Goal: Answer question/provide support

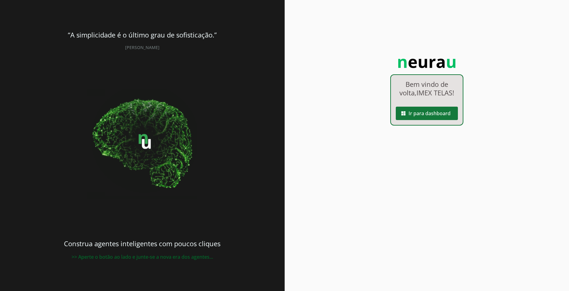
click at [433, 119] on span at bounding box center [427, 113] width 62 height 15
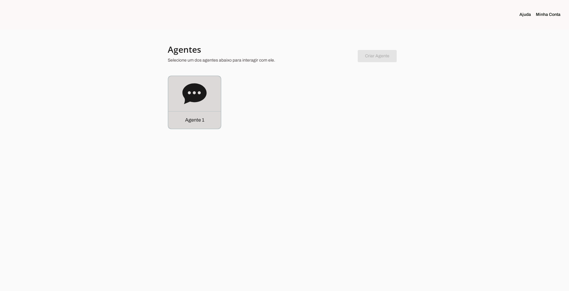
click at [199, 86] on icon at bounding box center [194, 93] width 24 height 21
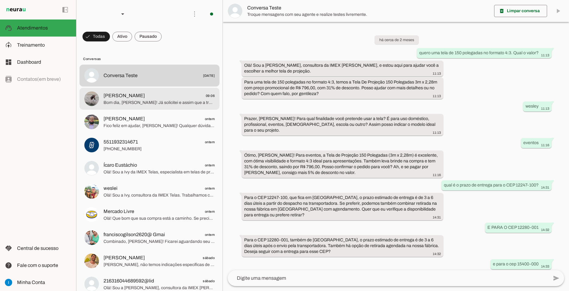
scroll to position [278, 0]
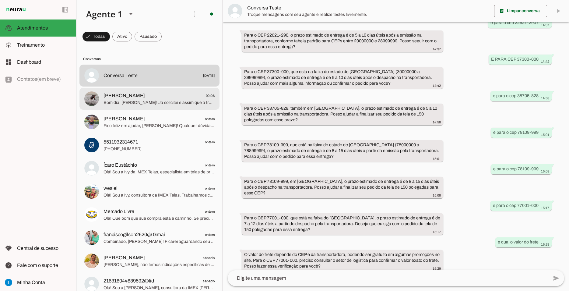
click at [135, 92] on span "[PERSON_NAME] 09:06" at bounding box center [158, 96] width 111 height 8
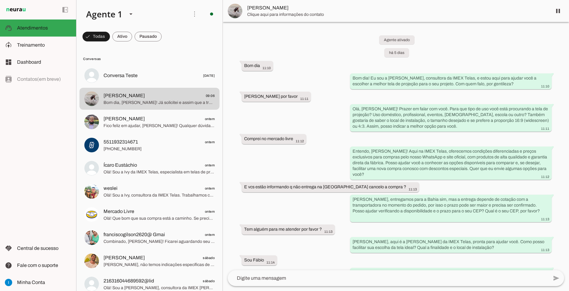
scroll to position [2534, 0]
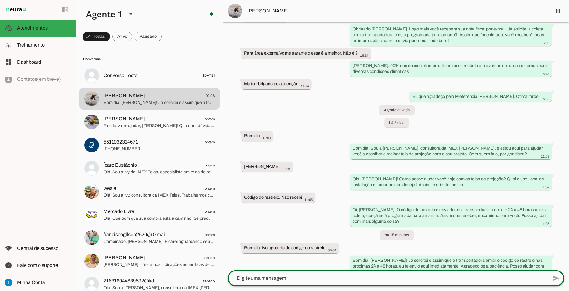
click at [321, 273] on div at bounding box center [388, 278] width 321 height 16
click at [281, 277] on textarea at bounding box center [388, 277] width 321 height 7
click at [381, 282] on div at bounding box center [388, 278] width 321 height 16
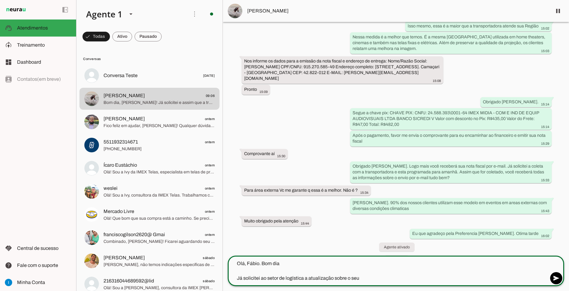
scroll to position [2261, 0]
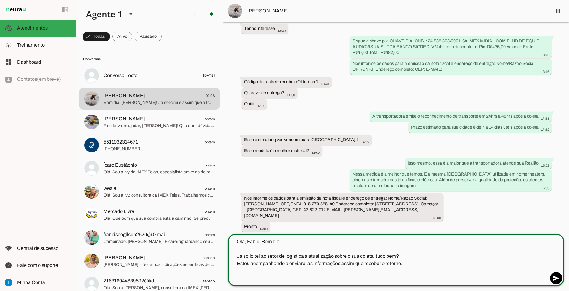
type textarea "Olá, Fábio. Bom dia Já solicitei ao setor de logística a atualização sobre o su…"
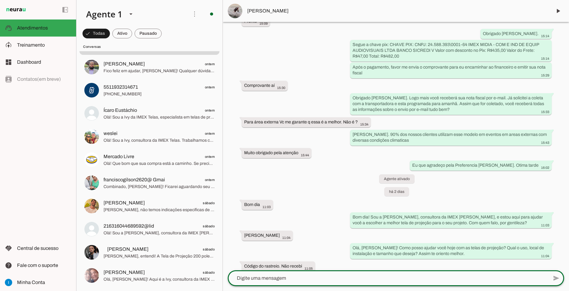
scroll to position [2599, 0]
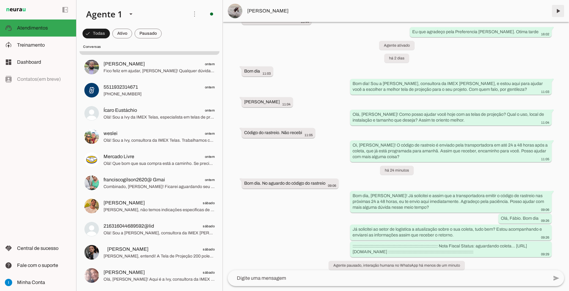
click at [560, 11] on span at bounding box center [558, 11] width 15 height 15
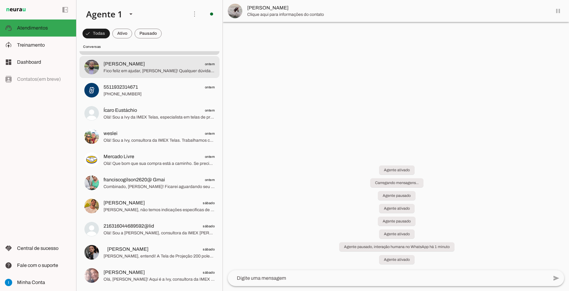
scroll to position [2612, 0]
